Goal: Transaction & Acquisition: Purchase product/service

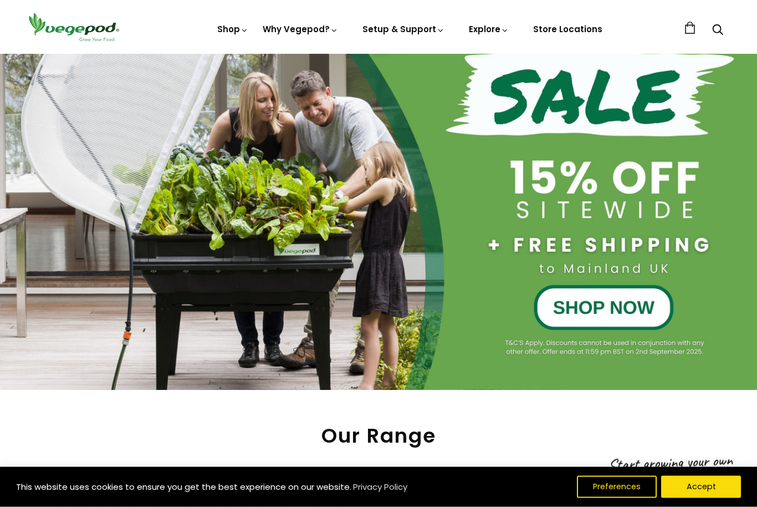
scroll to position [157, 0]
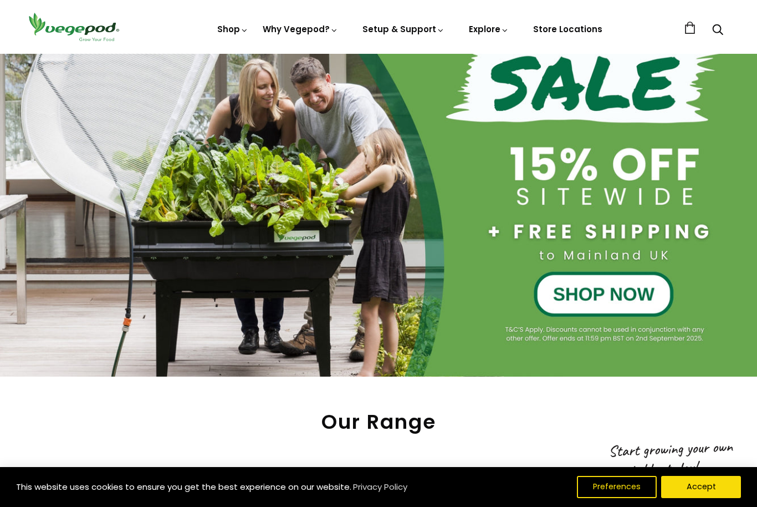
click at [699, 498] on button "Accept" at bounding box center [701, 487] width 80 height 22
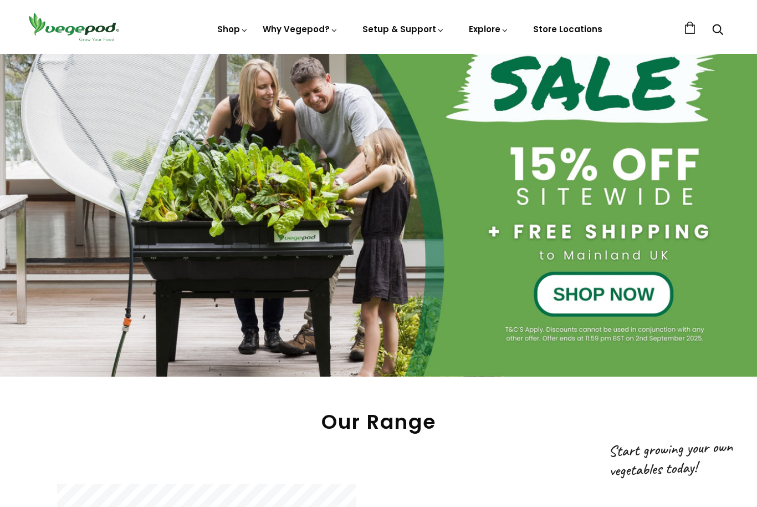
click at [609, 297] on div at bounding box center [378, 149] width 757 height 454
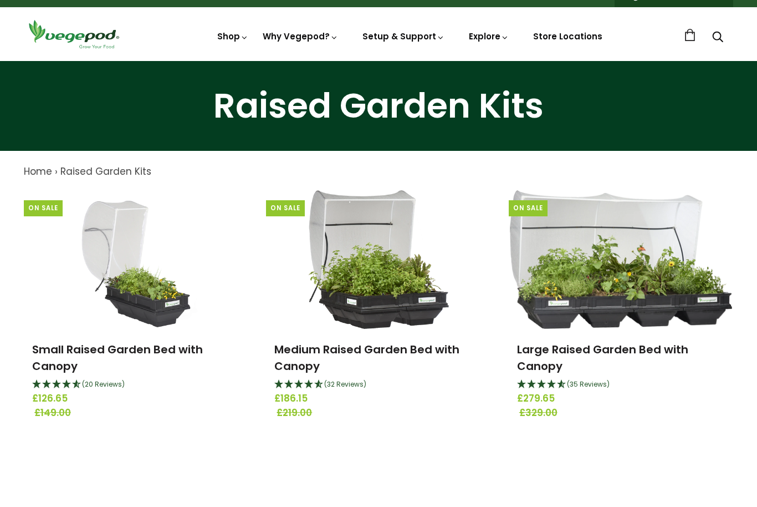
scroll to position [12, 0]
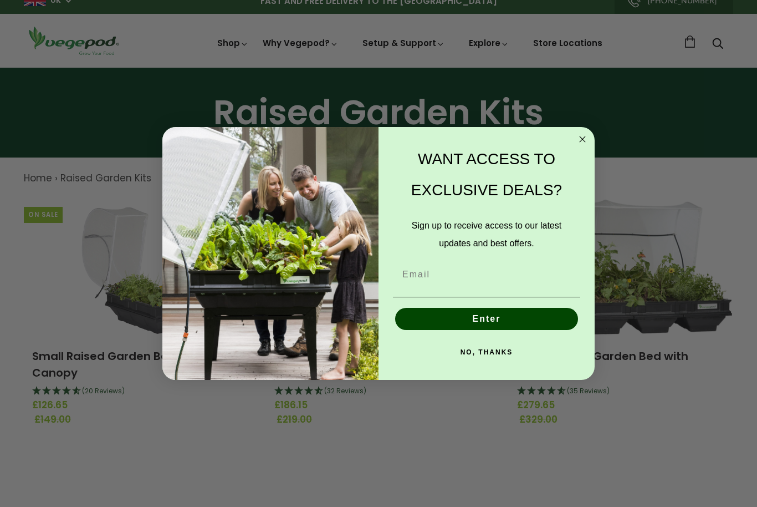
click at [588, 135] on icon "Close dialog" at bounding box center [582, 138] width 13 height 13
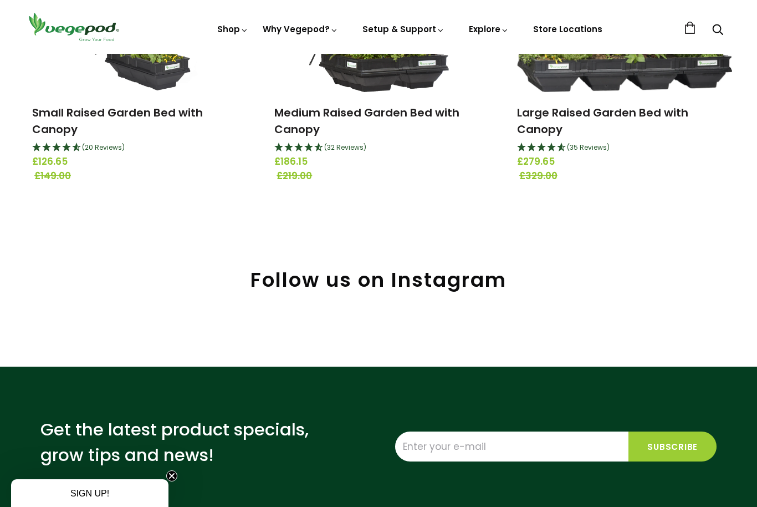
scroll to position [222, 0]
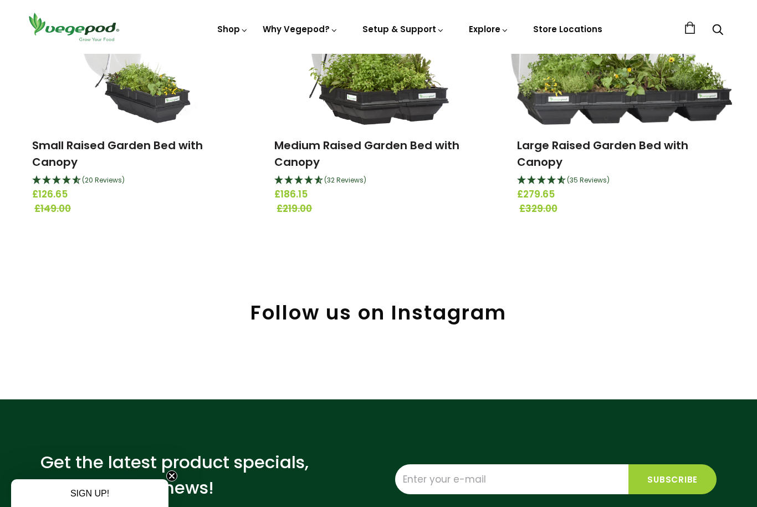
click at [388, 146] on link "Medium Raised Garden Bed with Canopy" at bounding box center [366, 153] width 185 height 32
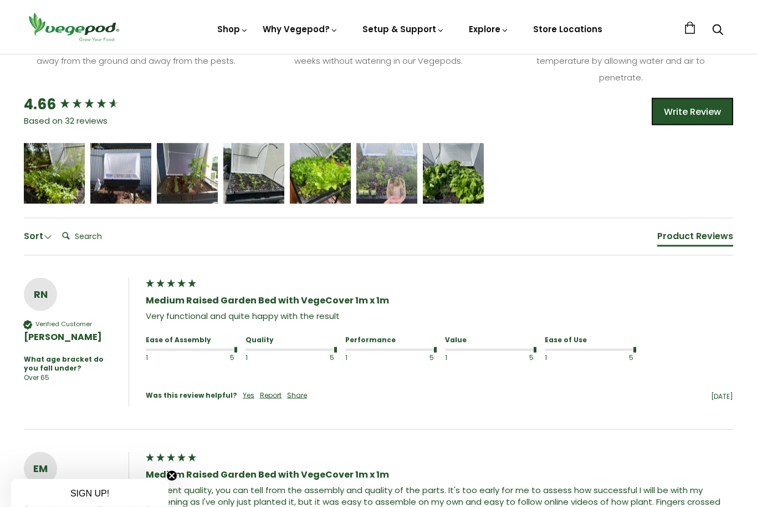
scroll to position [772, 0]
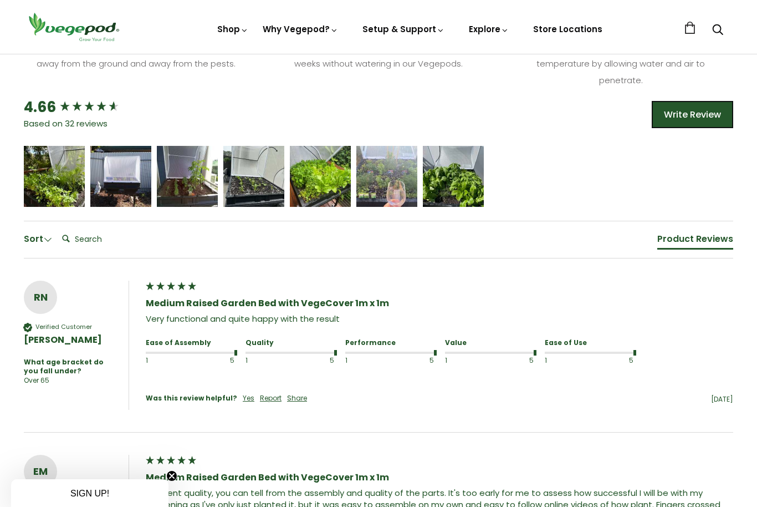
click at [379, 54] on span "Vegepod Bundles" at bounding box center [379, 54] width 0 height 0
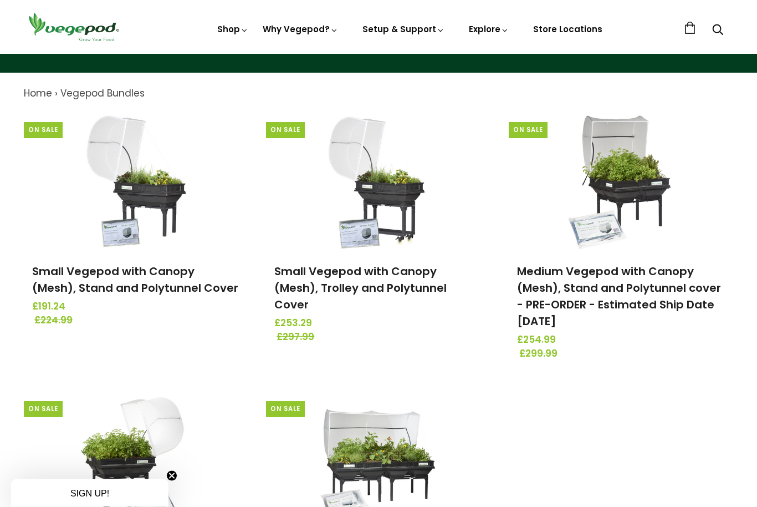
scroll to position [99, 0]
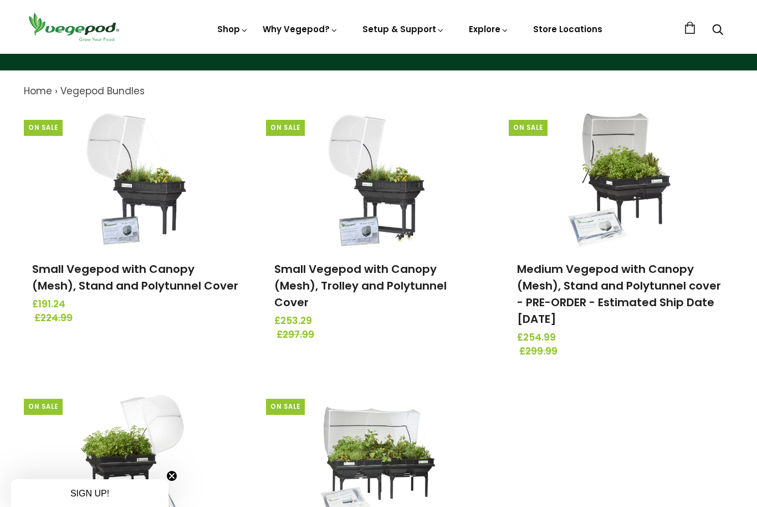
click at [379, 54] on img at bounding box center [379, 54] width 0 height 0
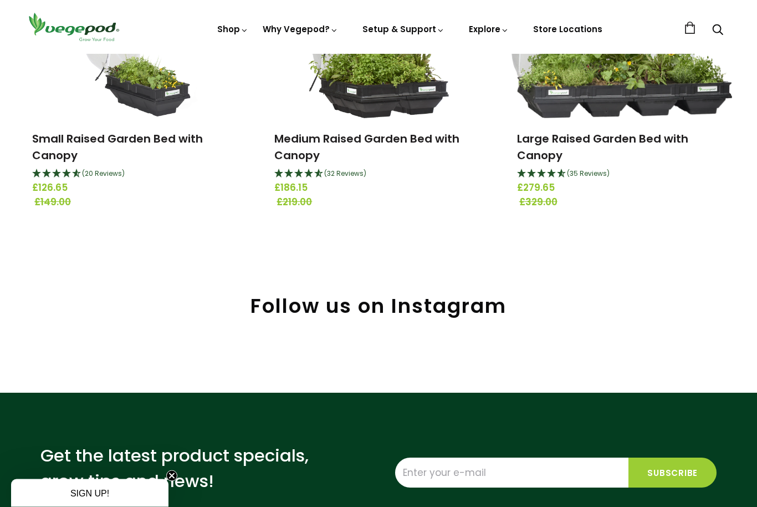
scroll to position [229, 0]
click at [414, 135] on link "Medium Raised Garden Bed with Canopy" at bounding box center [366, 147] width 185 height 32
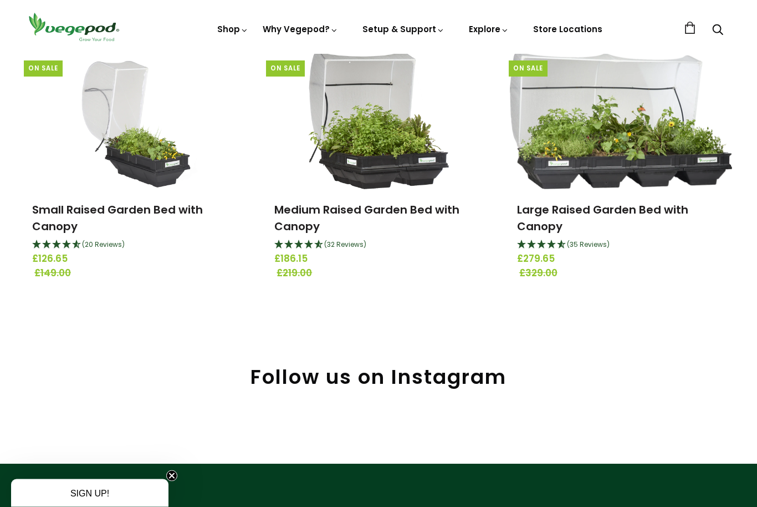
scroll to position [152, 0]
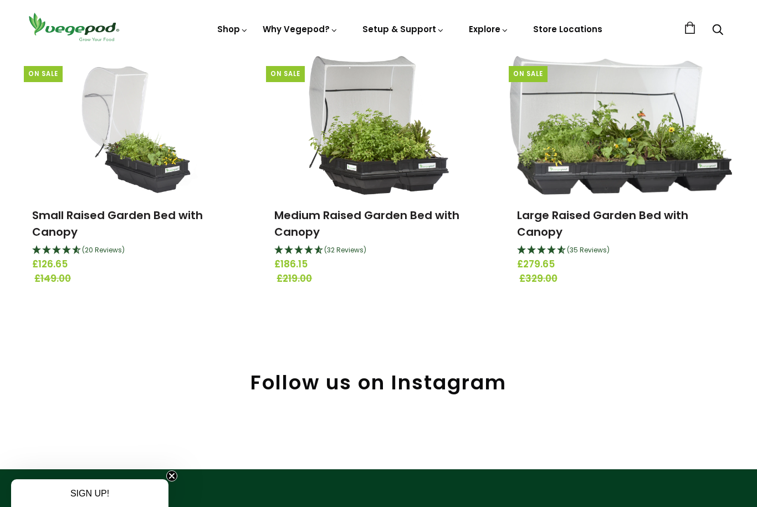
click at [660, 349] on div "Raised Garden Kits Home › Raised Garden Kits Raised Garden Kits ﻿Discover our s…" at bounding box center [378, 173] width 757 height 493
click at [379, 54] on link "Vegepod Bundles" at bounding box center [379, 54] width 0 height 0
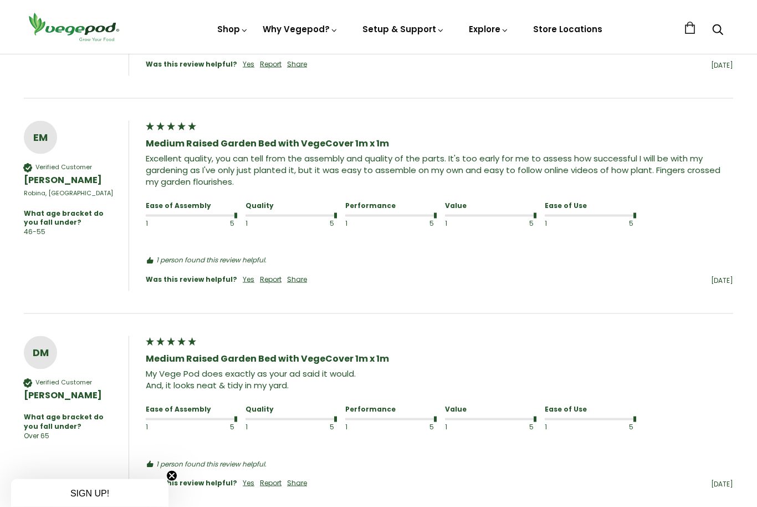
scroll to position [1060, 0]
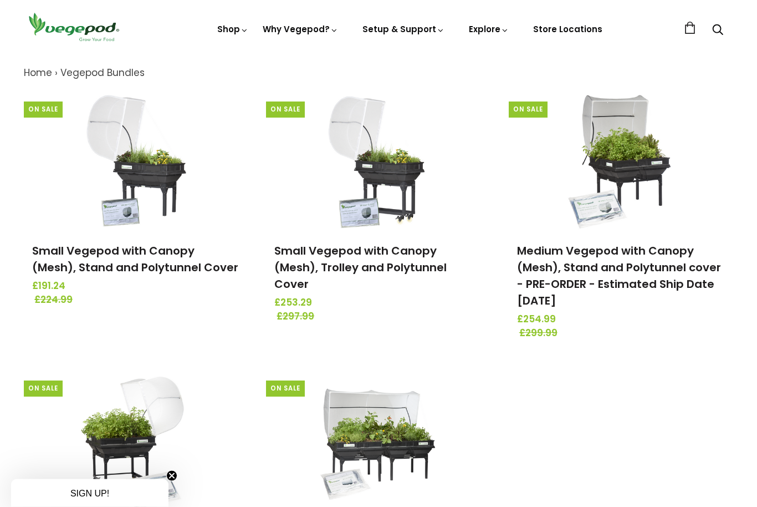
scroll to position [106, 0]
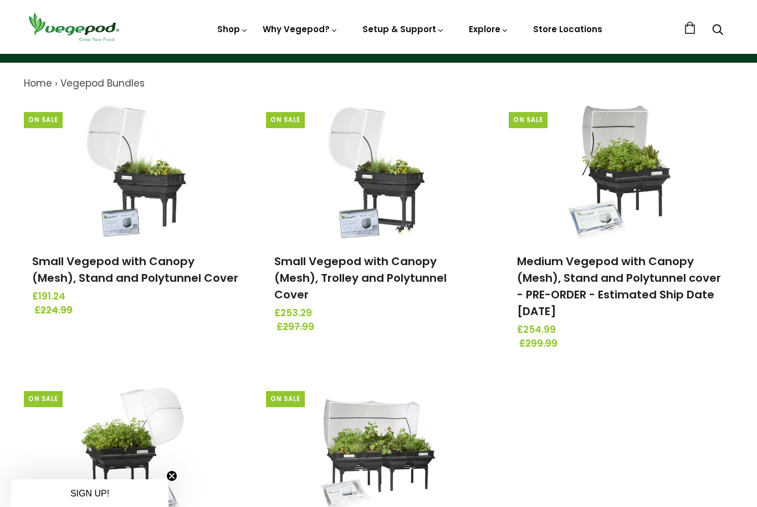
click at [639, 281] on link "Medium Vegepod with Canopy (Mesh), Stand and Polytunnel cover - PRE-ORDER - Est…" at bounding box center [619, 285] width 204 height 65
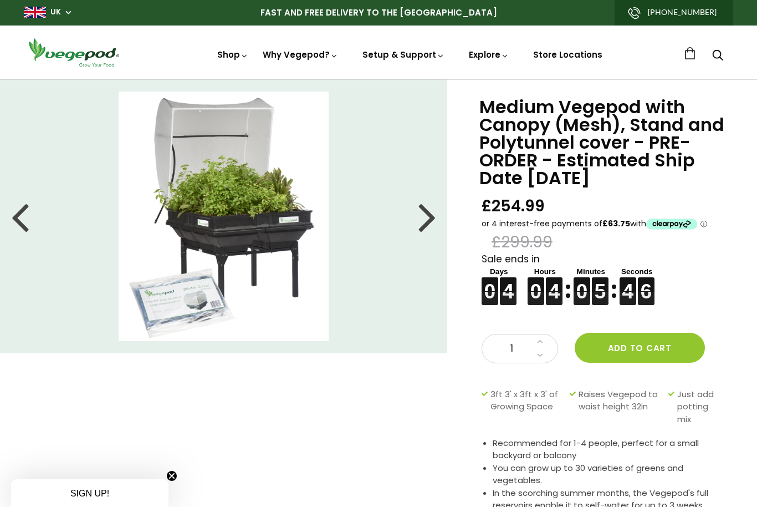
click at [640, 345] on button "Add to cart" at bounding box center [640, 348] width 130 height 30
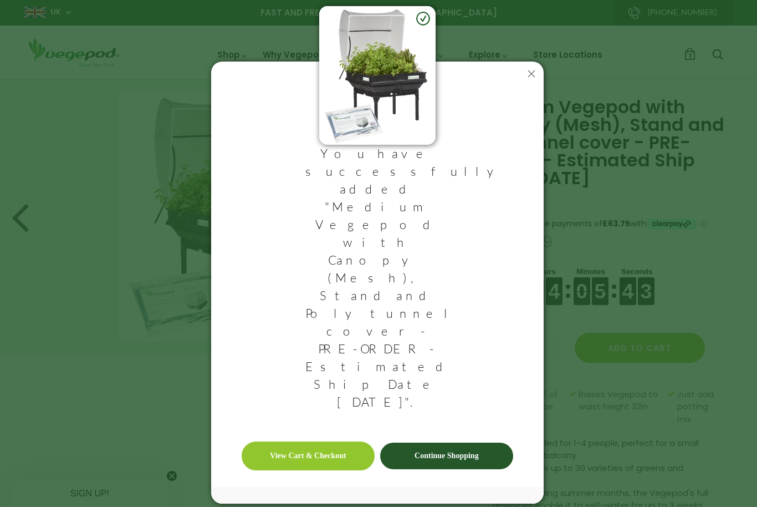
click at [327, 441] on link "View Cart & Checkout" at bounding box center [308, 455] width 133 height 29
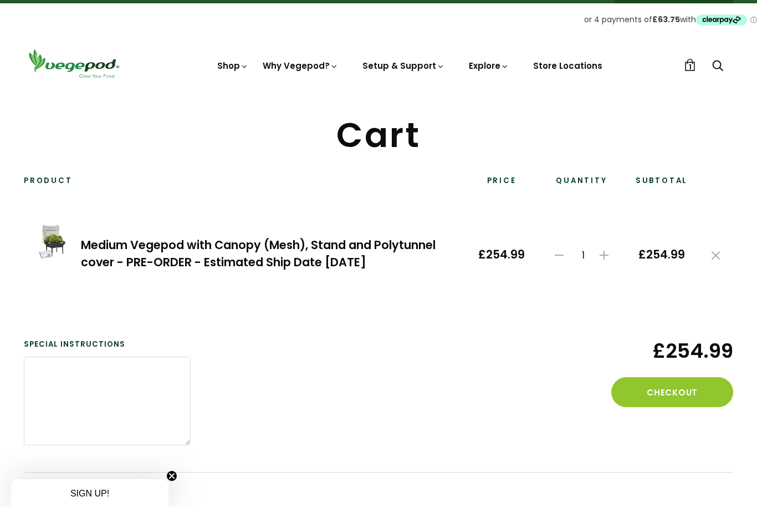
scroll to position [21, 0]
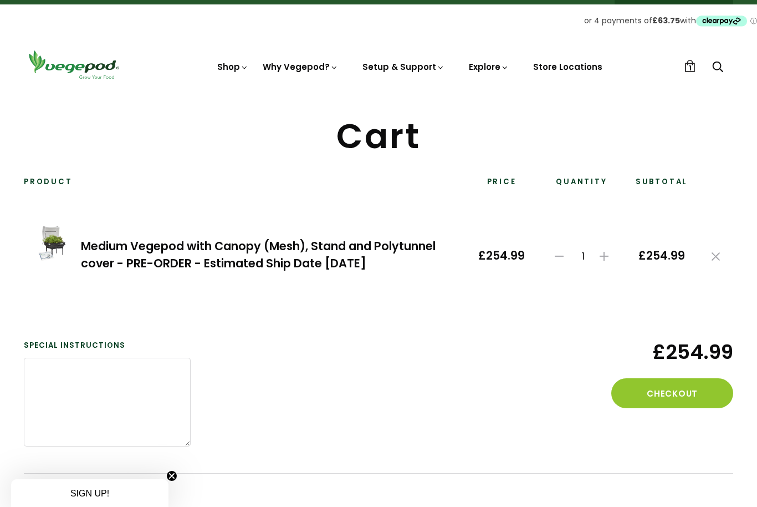
click at [671, 394] on button "Checkout" at bounding box center [672, 393] width 122 height 30
